Goal: Task Accomplishment & Management: Manage account settings

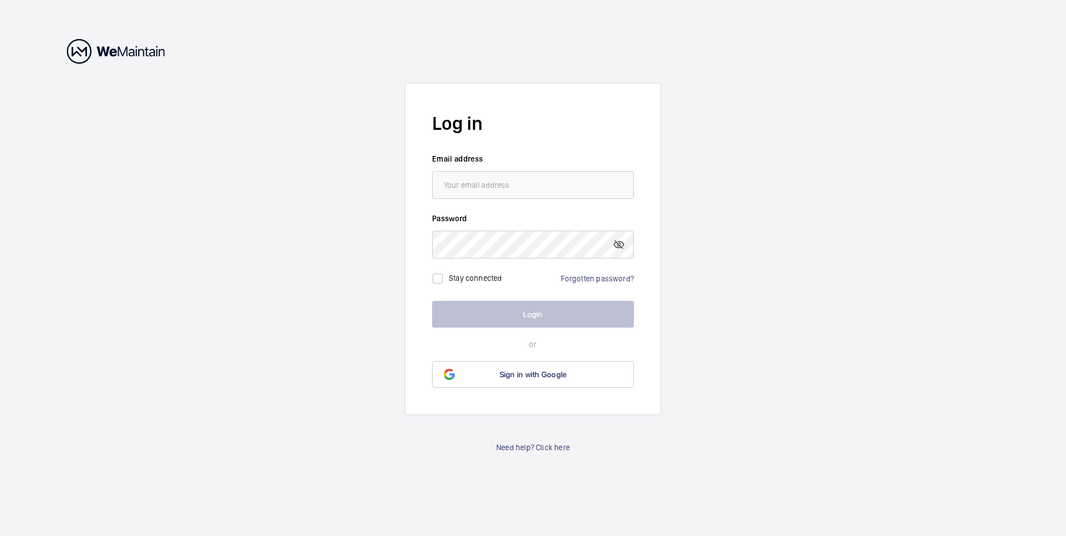
type input "[PERSON_NAME][EMAIL_ADDRESS][DOMAIN_NAME]"
click at [614, 278] on link "Forgotten password?" at bounding box center [597, 278] width 73 height 9
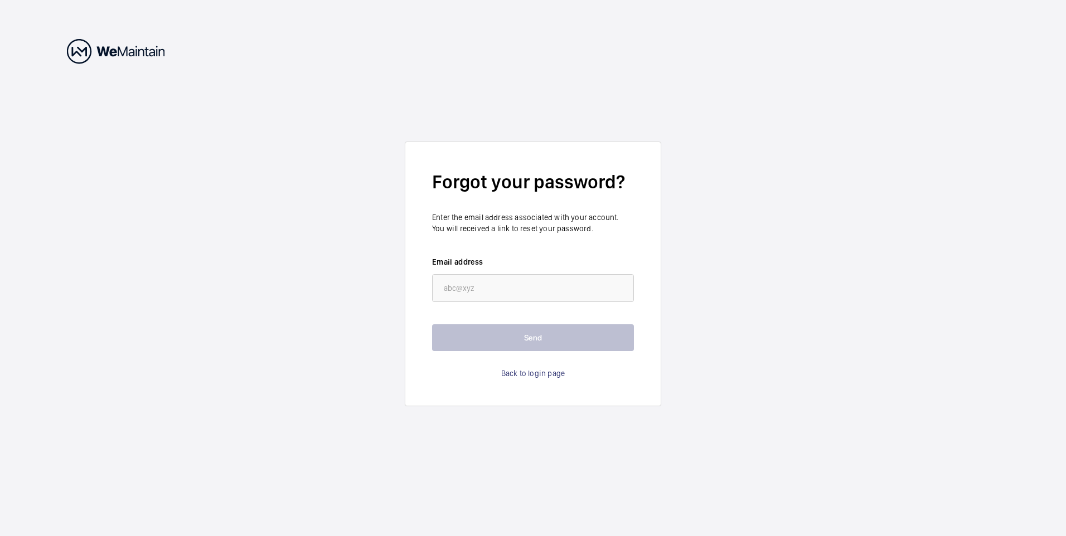
click at [490, 273] on wm-front-input "Email address" at bounding box center [533, 279] width 202 height 46
click at [484, 293] on input "email" at bounding box center [533, 288] width 202 height 28
type input "[PERSON_NAME][EMAIL_ADDRESS][DOMAIN_NAME]"
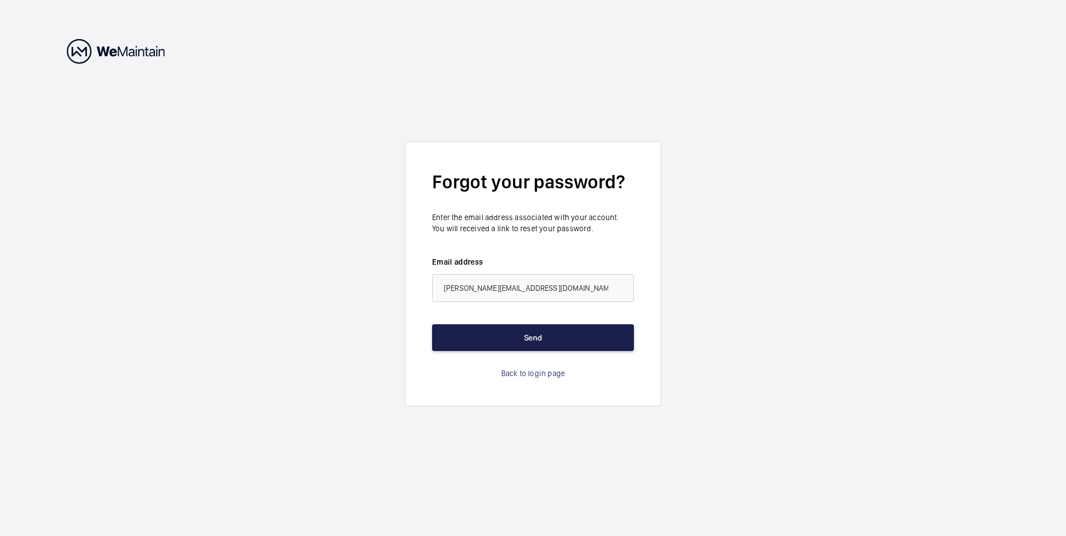
click at [561, 338] on button "Send" at bounding box center [533, 337] width 202 height 27
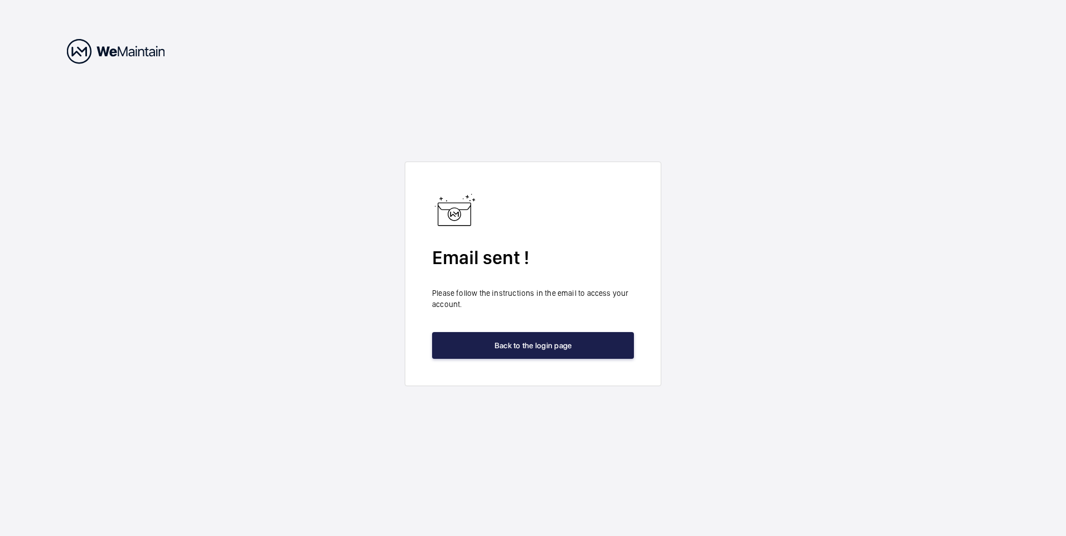
click at [541, 338] on button "Back to the login page" at bounding box center [533, 345] width 202 height 27
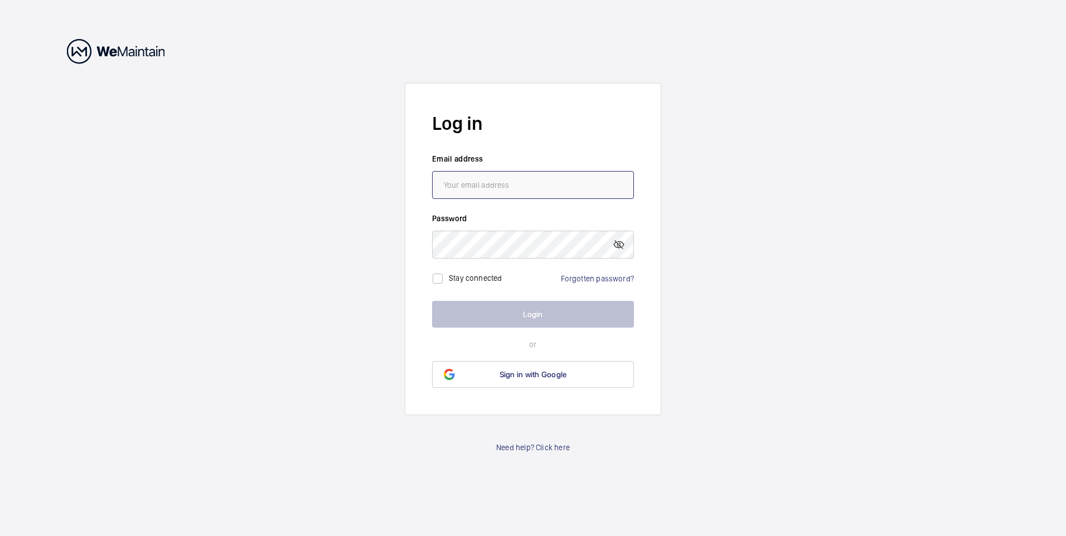
click at [463, 187] on input "email" at bounding box center [533, 185] width 202 height 28
type input "[PERSON_NAME][EMAIL_ADDRESS][DOMAIN_NAME]"
click at [597, 281] on link "Forgotten password?" at bounding box center [597, 278] width 73 height 9
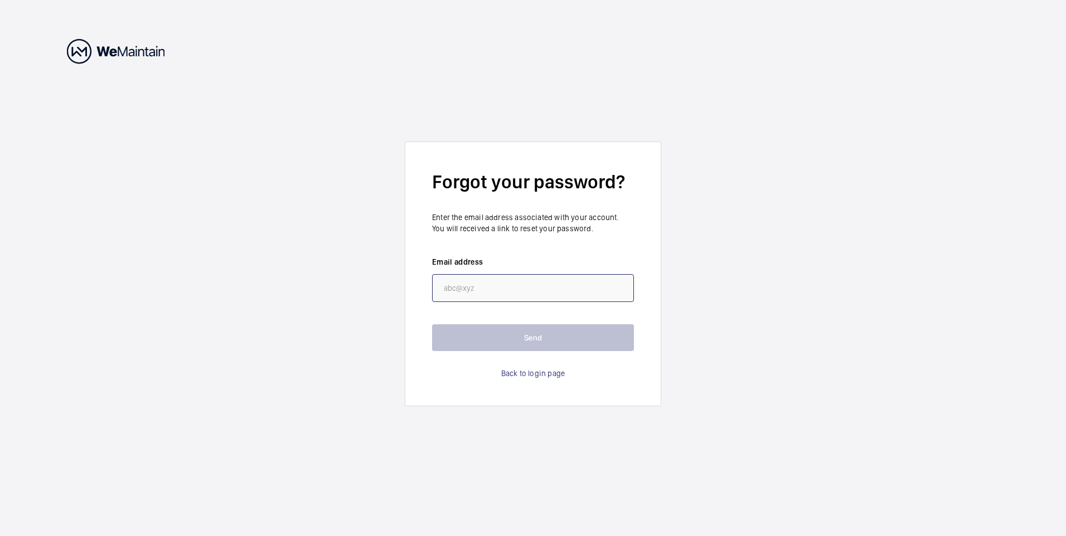
click at [458, 301] on input "email" at bounding box center [533, 288] width 202 height 28
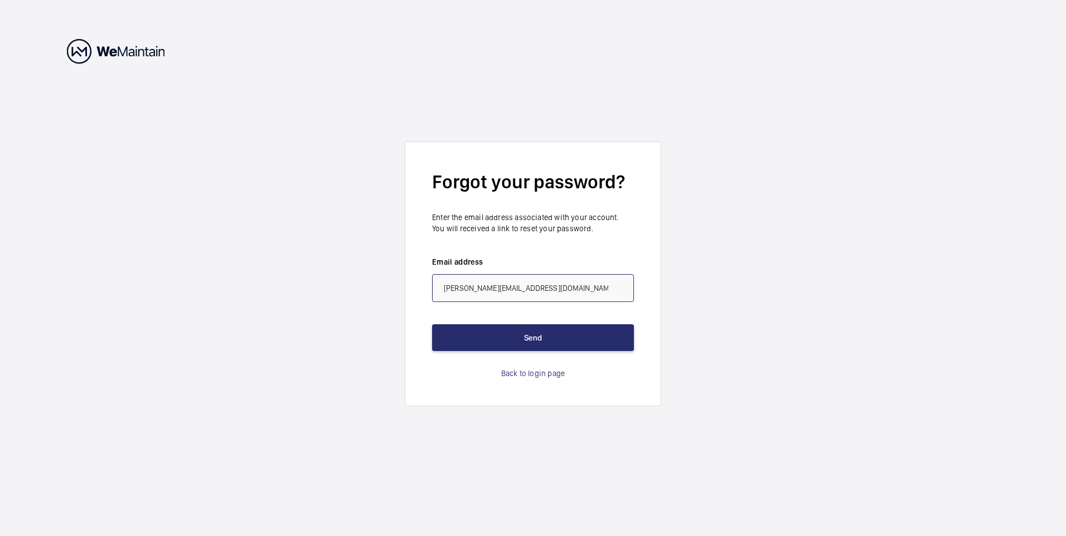
type input "[PERSON_NAME][EMAIL_ADDRESS][DOMAIN_NAME]"
click at [566, 336] on button "Send" at bounding box center [533, 337] width 202 height 27
